Goal: Check status: Check status

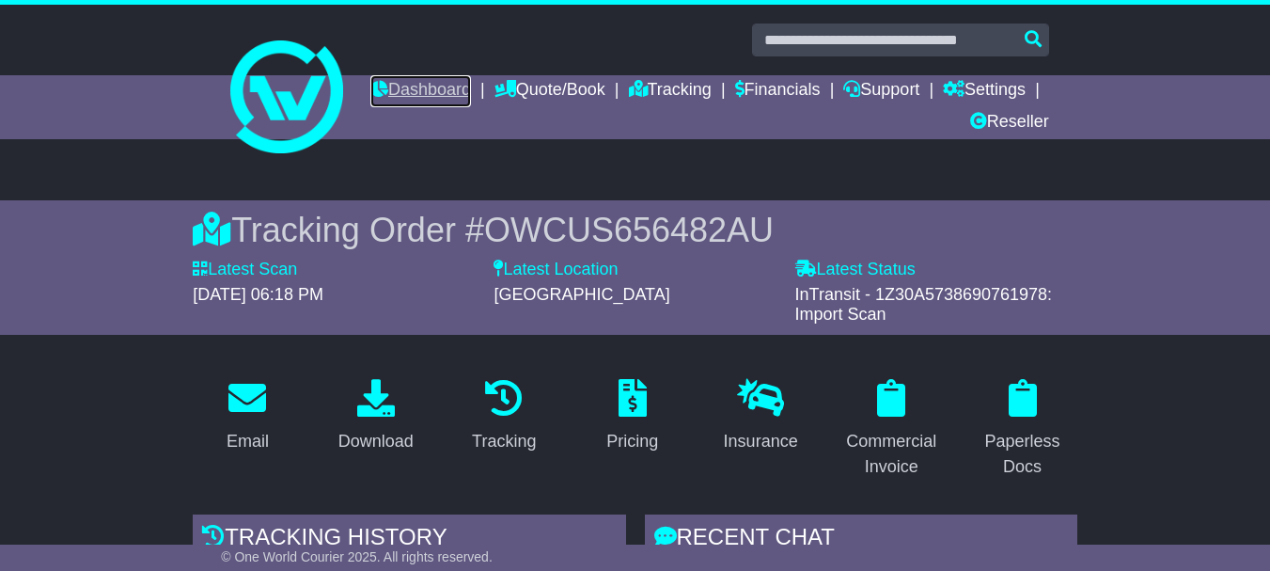
click at [471, 88] on link "Dashboard" at bounding box center [420, 91] width 101 height 32
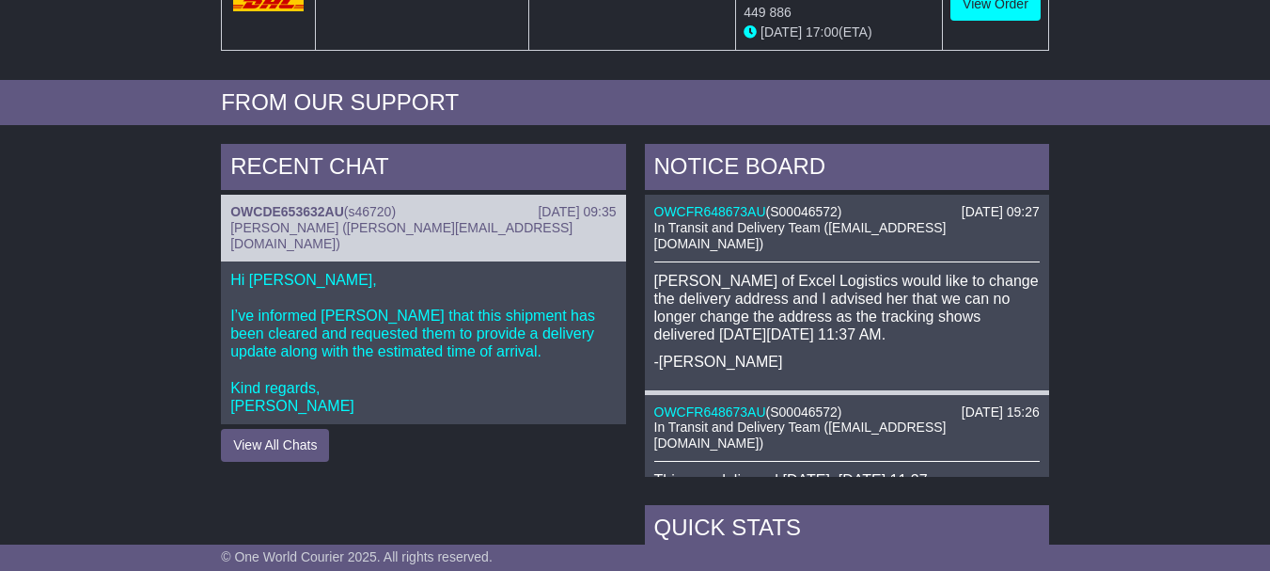
scroll to position [716, 0]
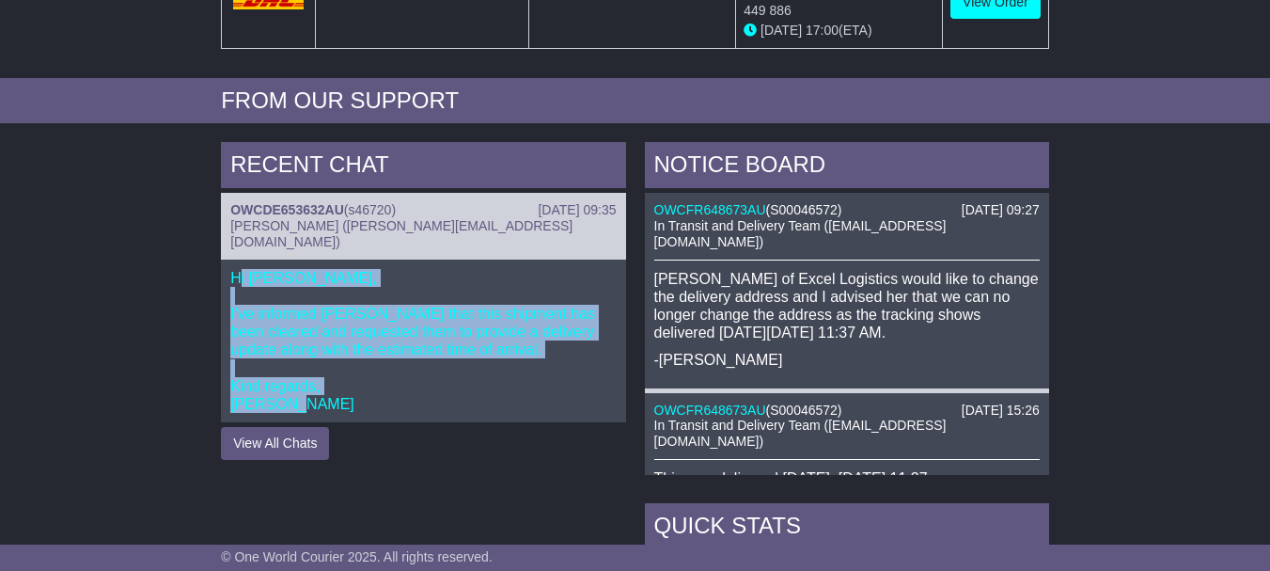
drag, startPoint x: 236, startPoint y: 238, endPoint x: 464, endPoint y: 354, distance: 256.5
click at [464, 354] on p "Hi Tim, I’ve informed FedEx that this shipment has been cleared and requested t…" at bounding box center [423, 341] width 386 height 145
copy p "i Tim, I’ve informed FedEx that this shipment has been cleared and requested th…"
